Goal: Task Accomplishment & Management: Manage account settings

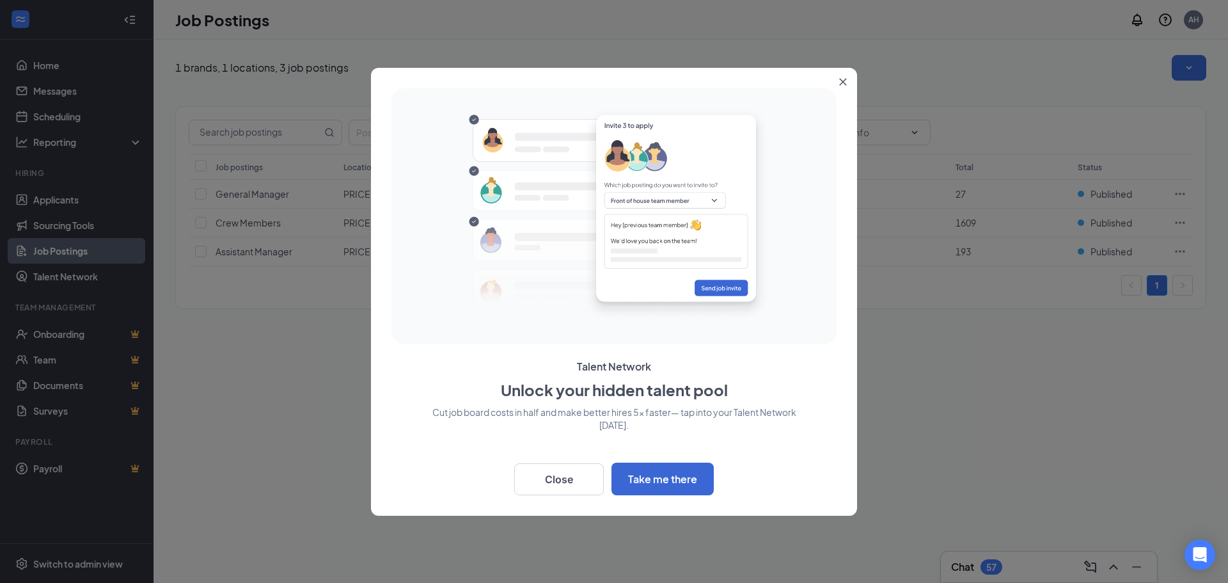
click at [842, 81] on icon "Close" at bounding box center [843, 81] width 7 height 7
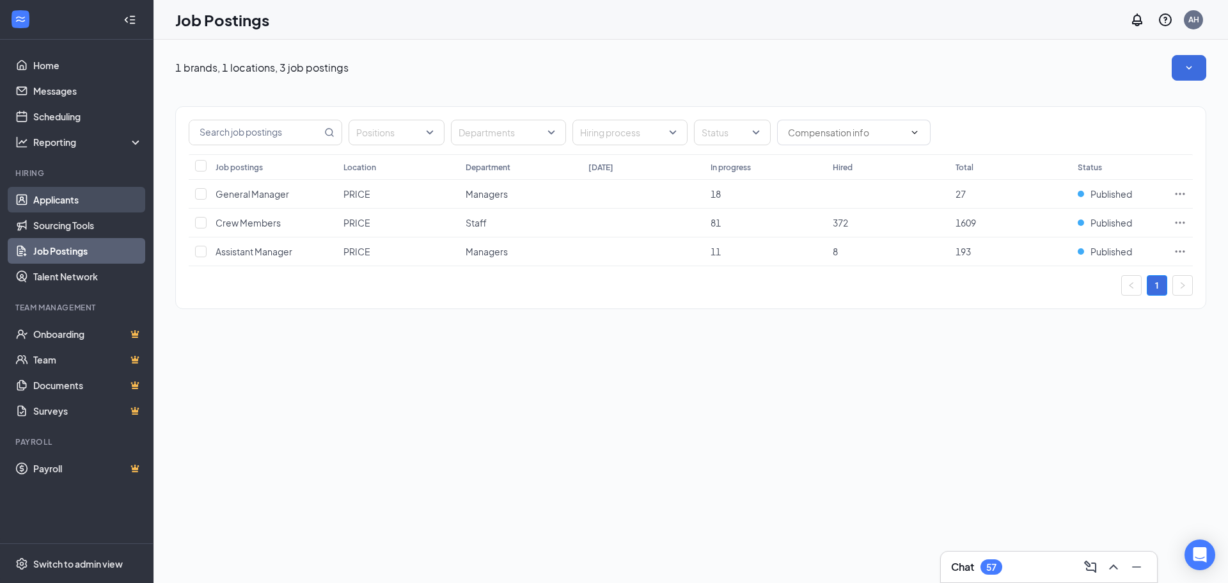
click at [65, 196] on link "Applicants" at bounding box center [87, 200] width 109 height 26
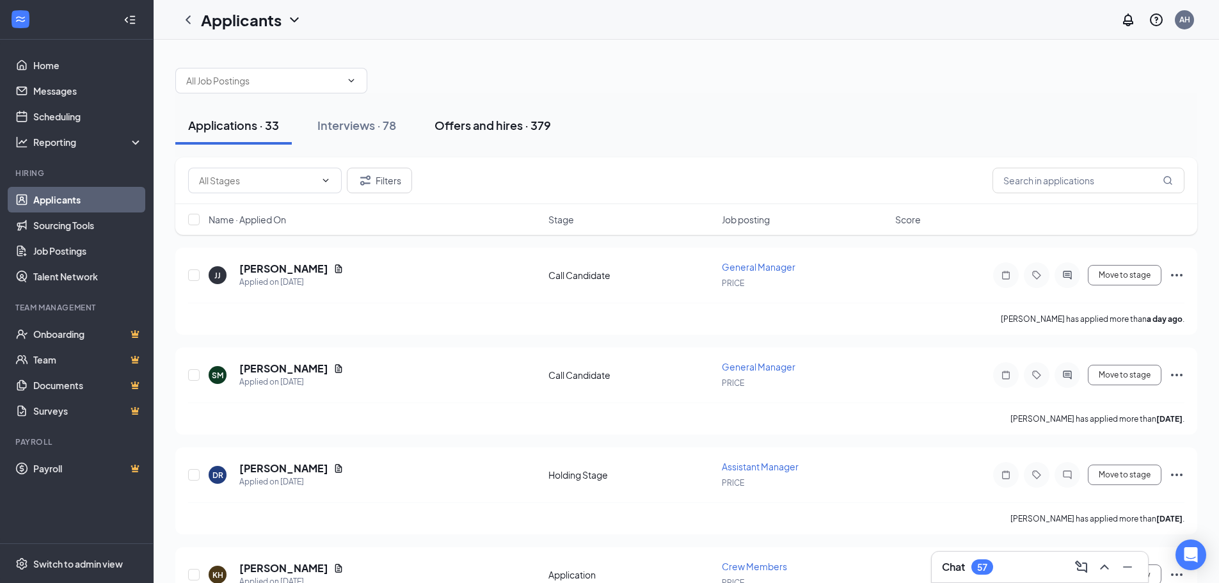
click at [482, 125] on div "Offers and hires · 379" at bounding box center [492, 125] width 116 height 16
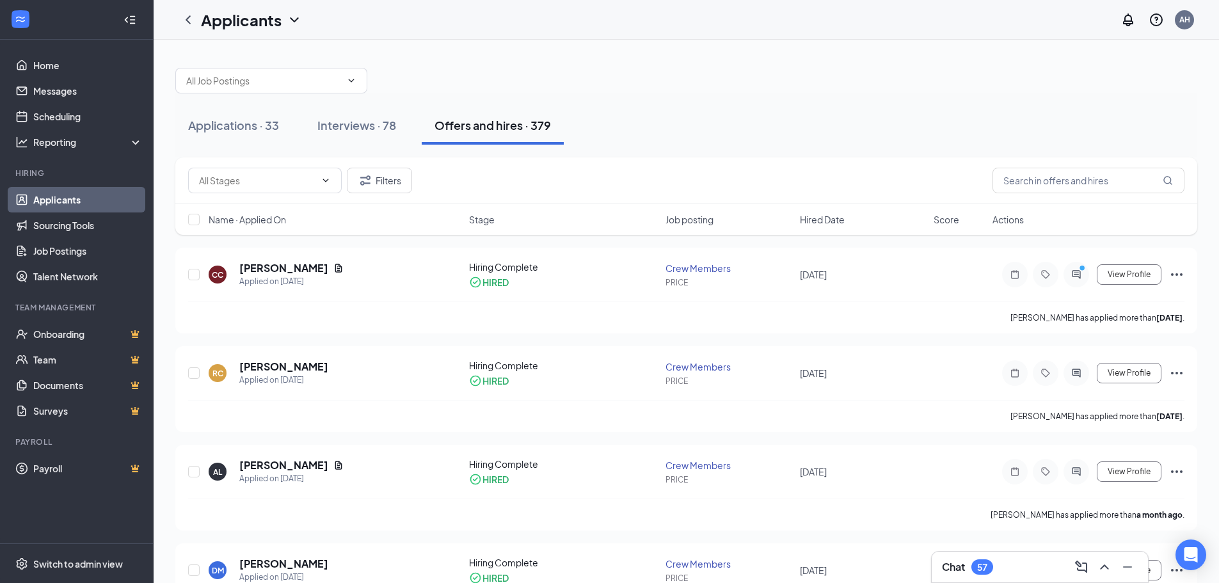
click at [516, 115] on button "Offers and hires · 379" at bounding box center [493, 125] width 142 height 38
click at [1175, 370] on icon "Ellipses" at bounding box center [1176, 372] width 15 height 15
click at [794, 416] on div "[PERSON_NAME] has applied more than [DATE] ." at bounding box center [686, 416] width 996 height 32
click at [276, 366] on h5 "[PERSON_NAME]" at bounding box center [283, 367] width 89 height 14
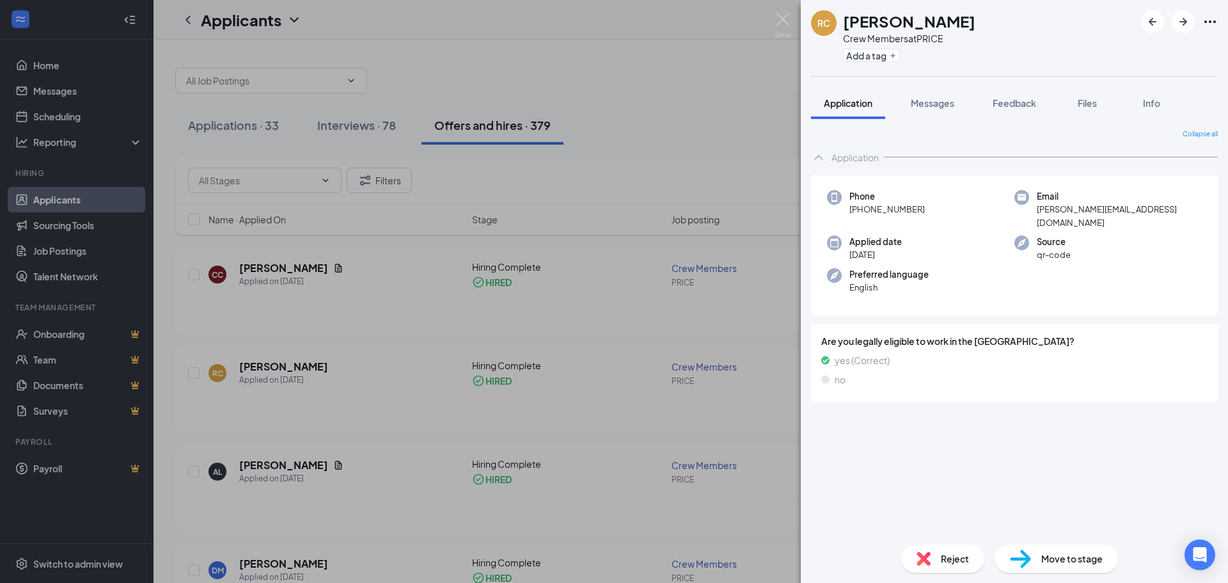
drag, startPoint x: 799, startPoint y: 17, endPoint x: 761, endPoint y: 15, distance: 38.4
click at [798, 17] on div "RC [PERSON_NAME] Crew Members at PRICE Add a tag Application Messages Feedback …" at bounding box center [614, 291] width 1228 height 583
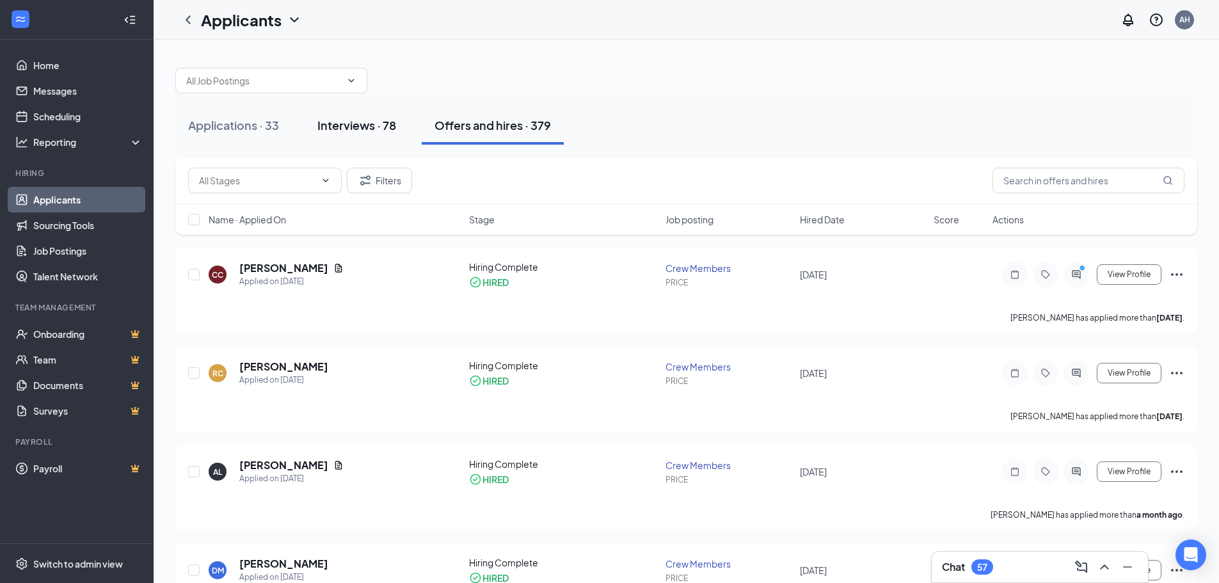
click at [341, 123] on div "Interviews · 78" at bounding box center [356, 125] width 79 height 16
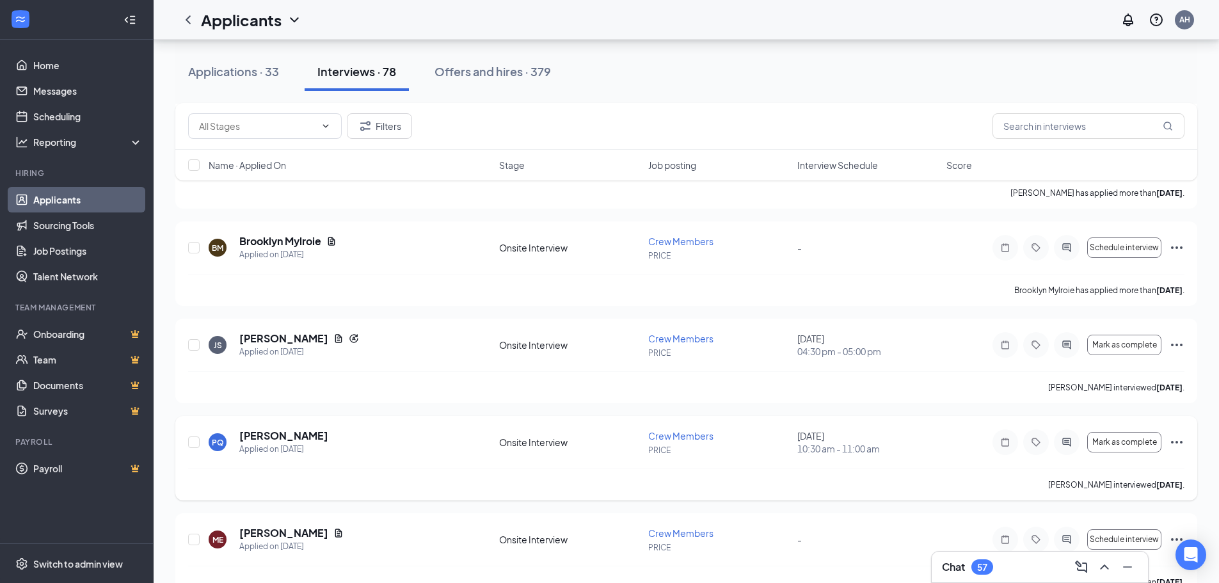
scroll to position [1215, 0]
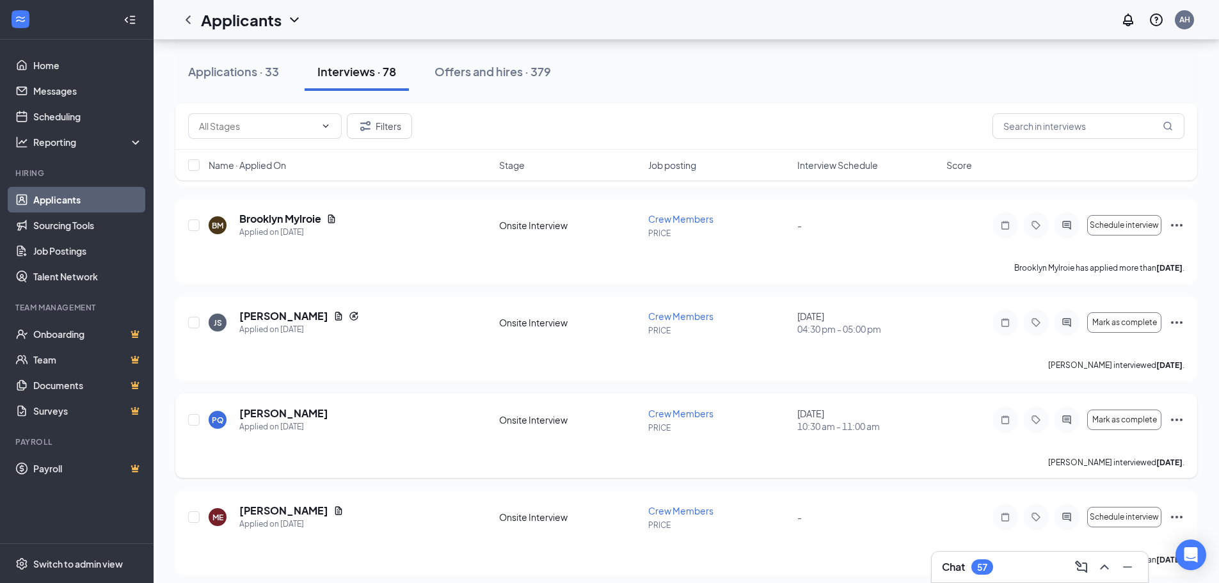
click at [1172, 416] on icon "Ellipses" at bounding box center [1176, 419] width 15 height 15
click at [1079, 444] on p "[PERSON_NAME] as hired" at bounding box center [1119, 446] width 110 height 13
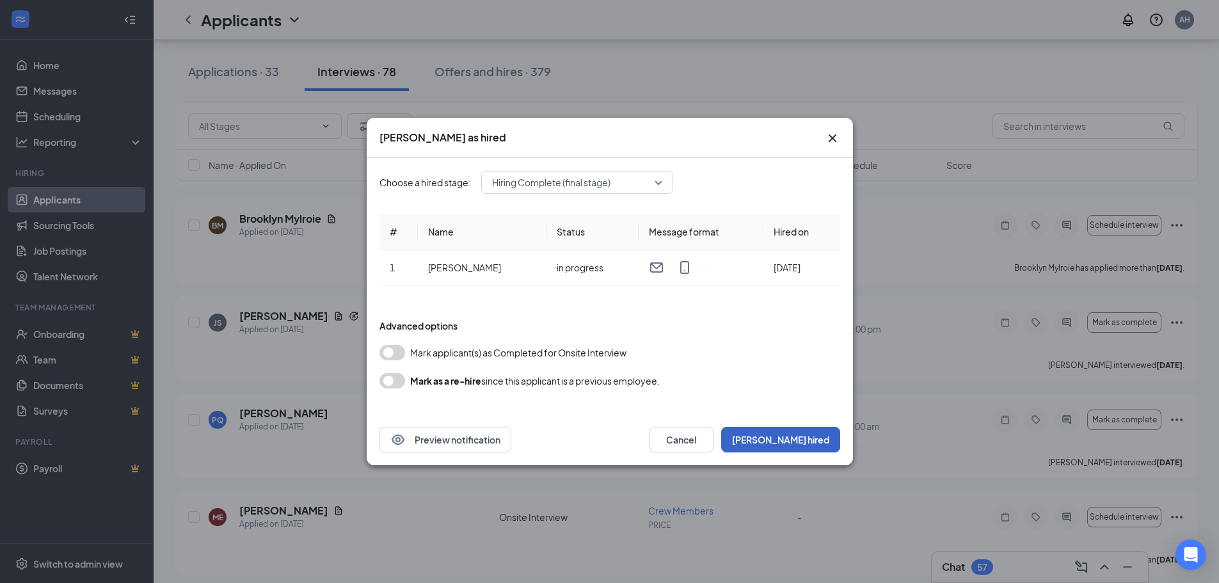
click at [795, 441] on button "[PERSON_NAME] hired" at bounding box center [780, 440] width 119 height 26
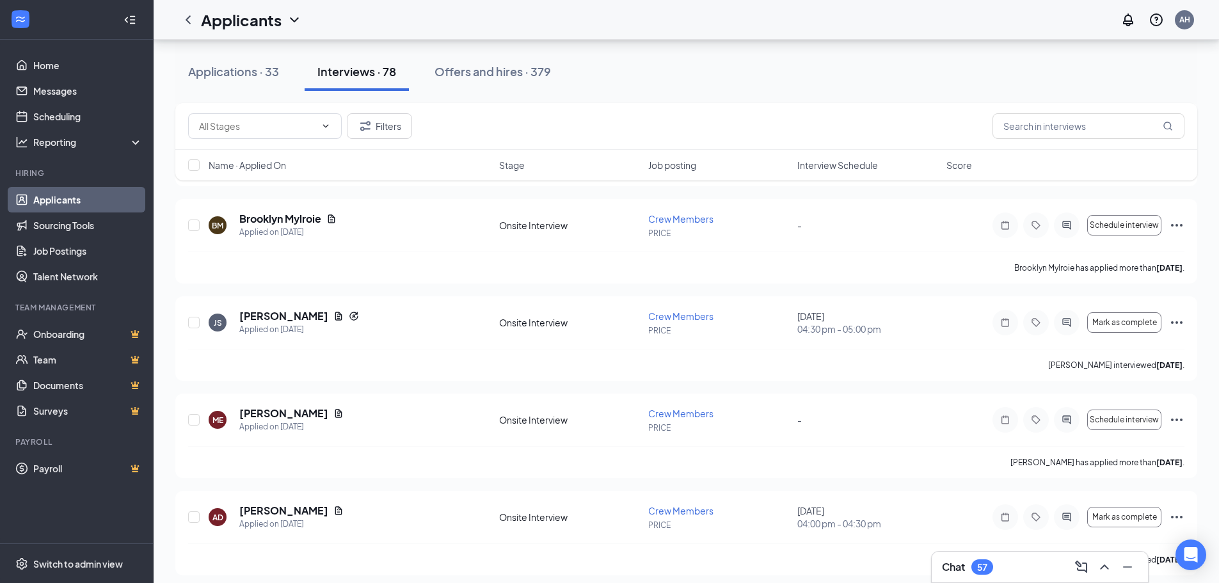
drag, startPoint x: 728, startPoint y: 324, endPoint x: 0, endPoint y: 534, distance: 757.6
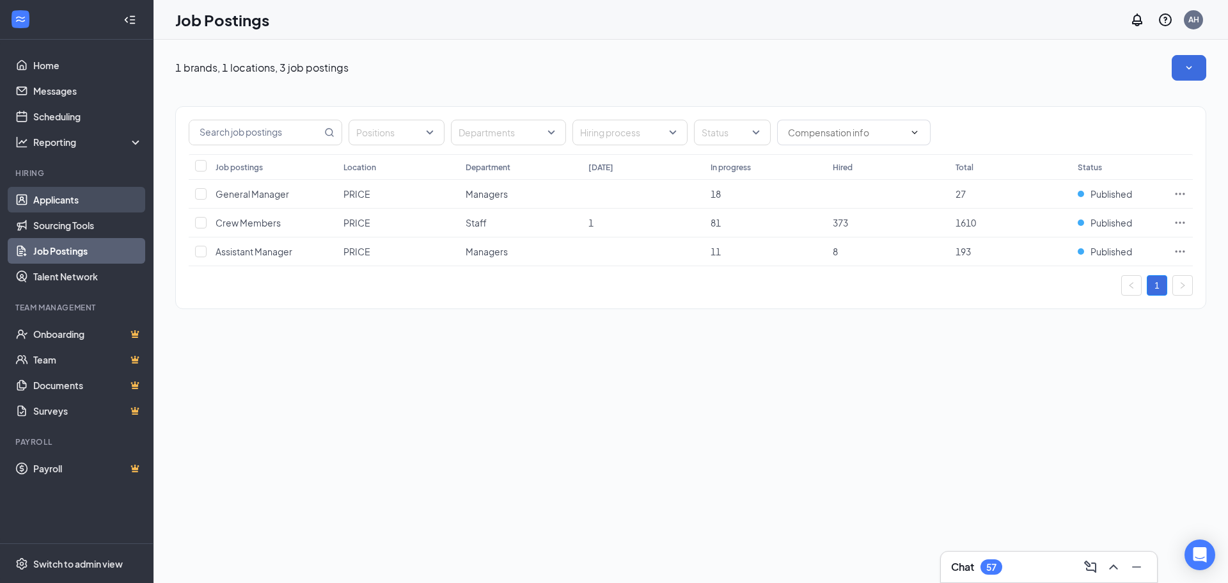
click at [88, 196] on link "Applicants" at bounding box center [87, 200] width 109 height 26
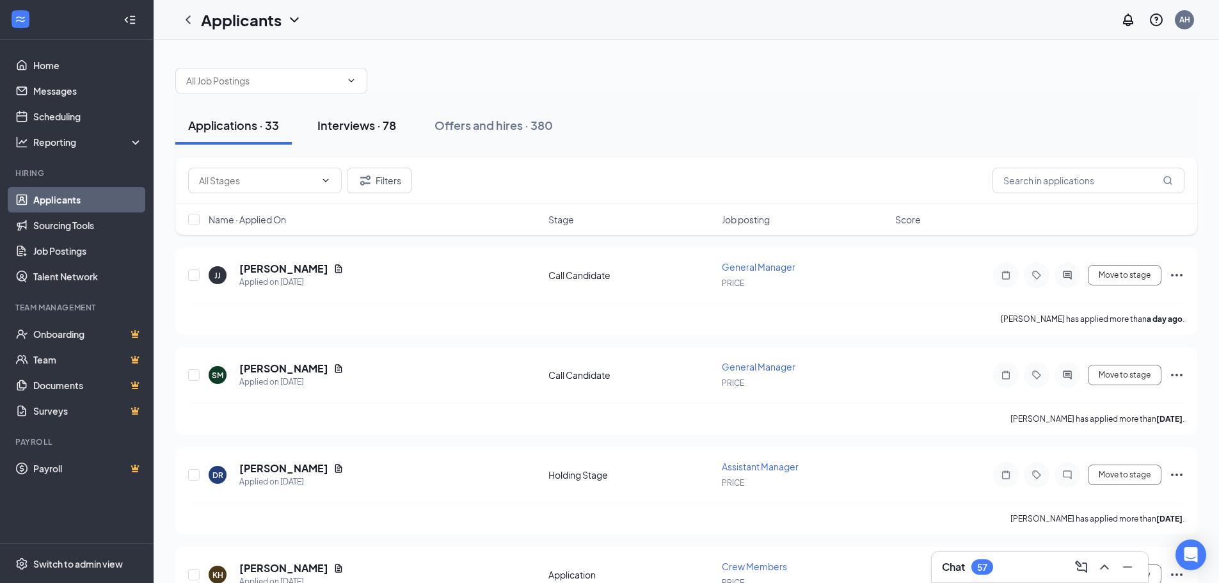
click at [361, 121] on div "Interviews · 78" at bounding box center [356, 125] width 79 height 16
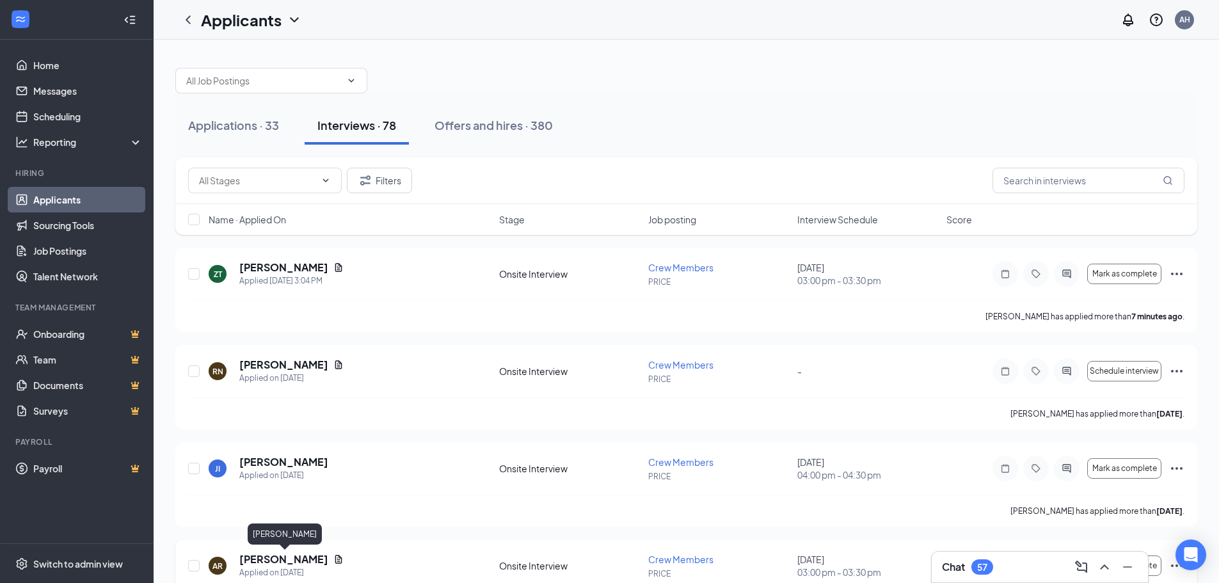
click at [280, 564] on h5 "[PERSON_NAME]" at bounding box center [283, 559] width 89 height 14
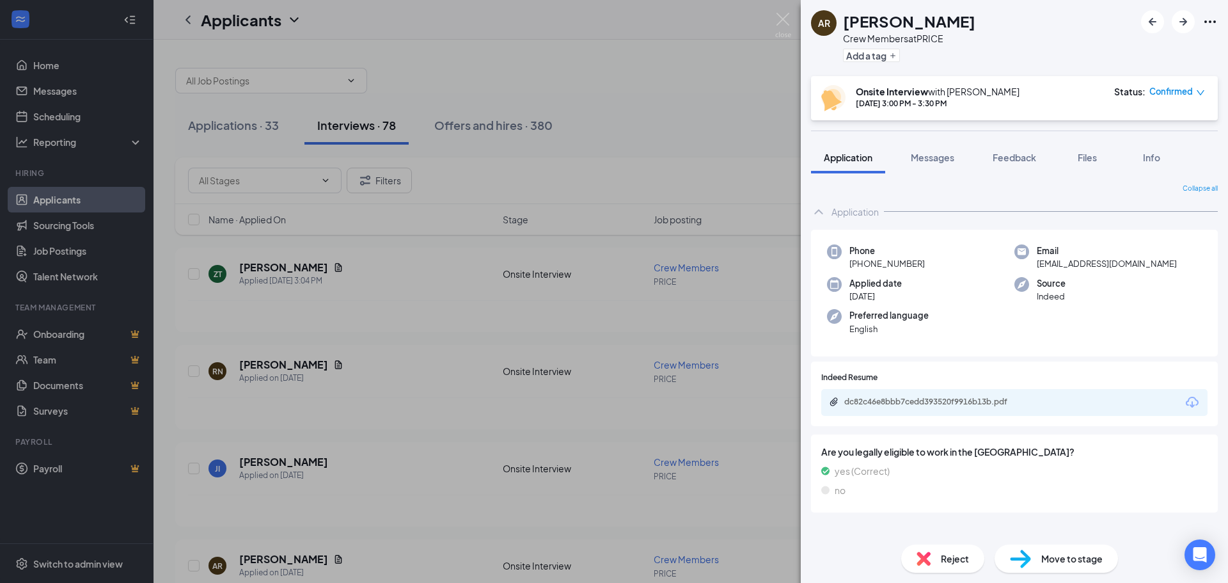
click at [329, 210] on div "AR Anthony Robertson Crew Members at PRICE Add a tag Onsite Interview with Andr…" at bounding box center [614, 291] width 1228 height 583
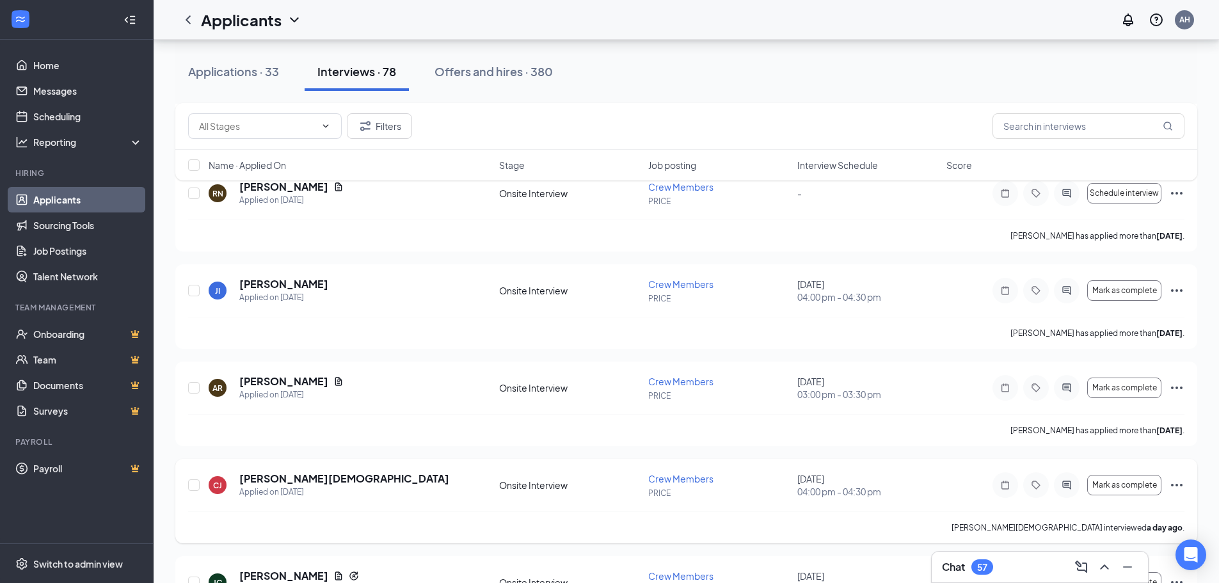
scroll to position [192, 0]
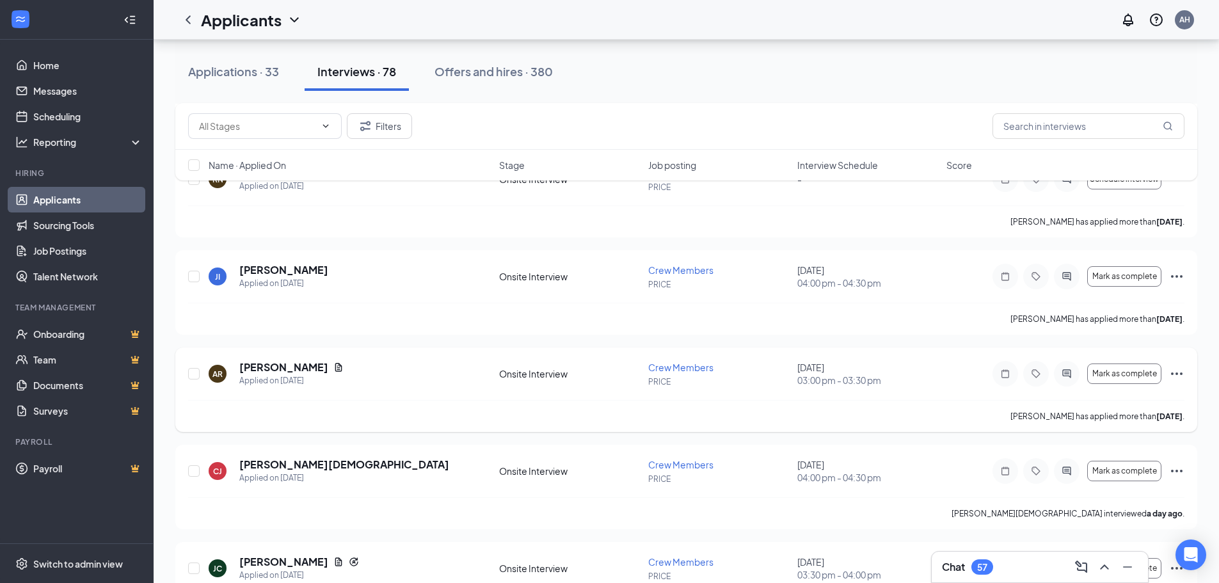
click at [1175, 369] on icon "Ellipses" at bounding box center [1176, 373] width 15 height 15
click at [411, 411] on div "Anthony Robertson has applied more than 4 days ago ." at bounding box center [686, 416] width 996 height 32
click at [1173, 371] on icon "Ellipses" at bounding box center [1176, 373] width 15 height 15
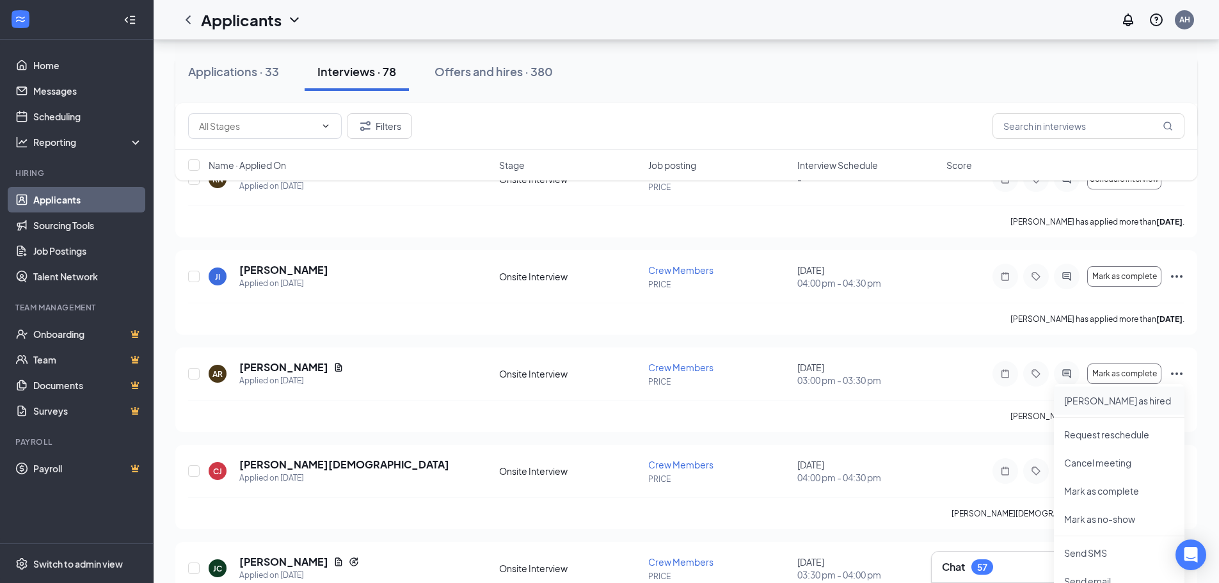
click at [1107, 400] on p "[PERSON_NAME] as hired" at bounding box center [1119, 400] width 110 height 13
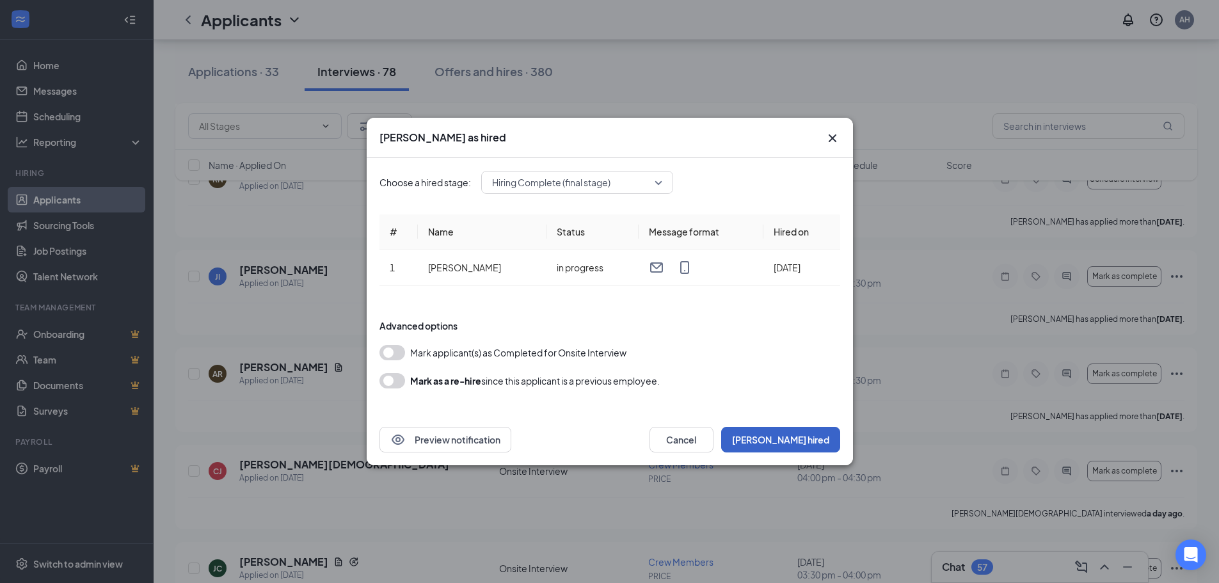
click at [812, 438] on button "[PERSON_NAME] hired" at bounding box center [780, 440] width 119 height 26
